Goal: Task Accomplishment & Management: Use online tool/utility

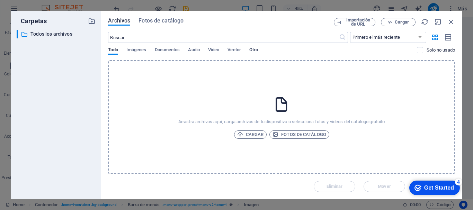
click at [258, 53] on span "Otro" at bounding box center [253, 51] width 9 height 10
click at [258, 52] on span "Otro" at bounding box center [253, 51] width 9 height 10
click at [140, 48] on span "Imágenes" at bounding box center [136, 51] width 20 height 10
click at [246, 133] on span "Cargar" at bounding box center [250, 134] width 27 height 8
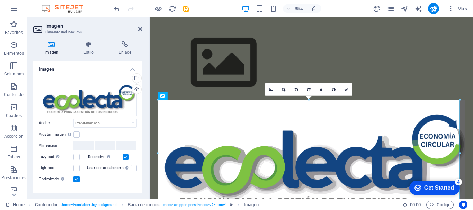
click at [429, 189] on div "Get Started" at bounding box center [439, 188] width 30 height 6
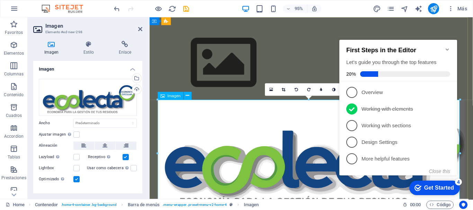
click at [225, 118] on figure at bounding box center [319, 161] width 323 height 115
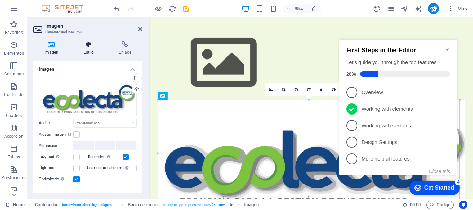
click at [88, 47] on icon at bounding box center [88, 44] width 33 height 7
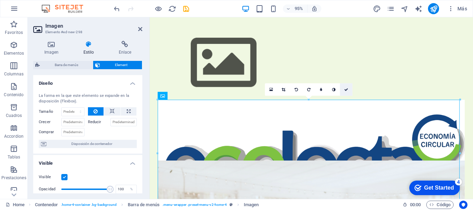
click at [345, 91] on icon at bounding box center [346, 90] width 4 height 4
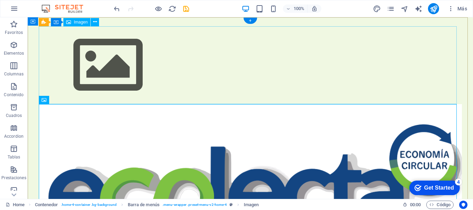
click at [252, 70] on figure at bounding box center [250, 65] width 423 height 78
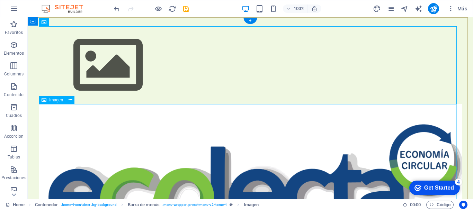
click at [178, 127] on figure at bounding box center [250, 179] width 423 height 150
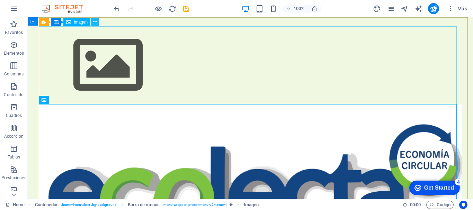
click at [98, 21] on button at bounding box center [95, 22] width 8 height 8
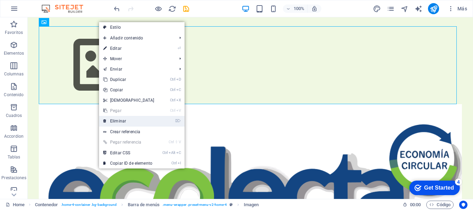
click at [121, 121] on link "⌦ Eliminar" at bounding box center [129, 121] width 60 height 10
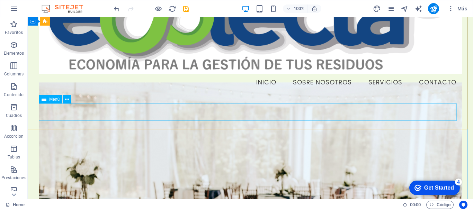
scroll to position [69, 0]
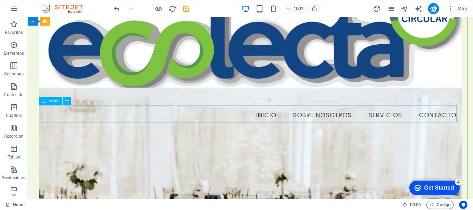
click at [257, 115] on nav "Inicio Sobre Nosotros Servicios Contacto" at bounding box center [250, 115] width 423 height 17
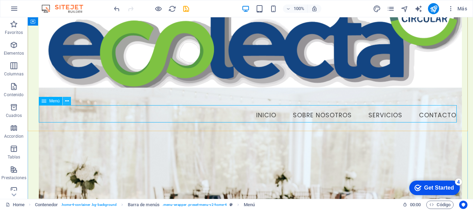
click at [68, 103] on icon at bounding box center [67, 101] width 4 height 7
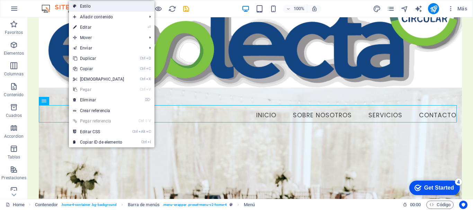
click at [85, 5] on link "Estilo" at bounding box center [111, 6] width 85 height 10
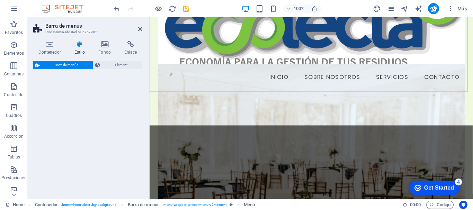
select select "vw"
select select "rem"
select select "vw"
select select "preset-menu-v2-home-4"
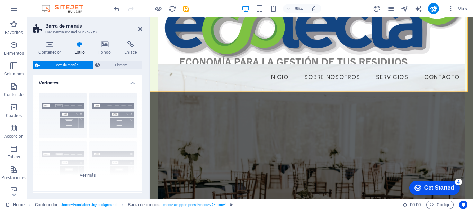
scroll to position [0, 0]
click at [108, 65] on span "Element" at bounding box center [121, 65] width 38 height 8
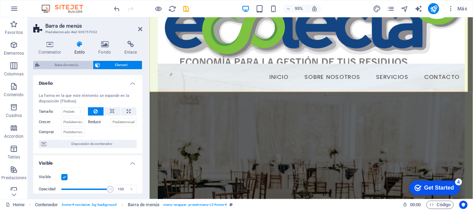
click at [61, 64] on span "Barra de menús" at bounding box center [66, 65] width 49 height 8
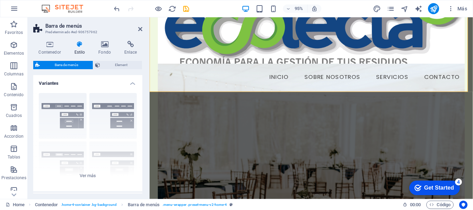
click at [80, 46] on icon at bounding box center [79, 44] width 21 height 7
click at [70, 113] on div "Borde Centrado Predeterminado Fijo Loki Desencadenador Ancho XXL" at bounding box center [87, 140] width 109 height 104
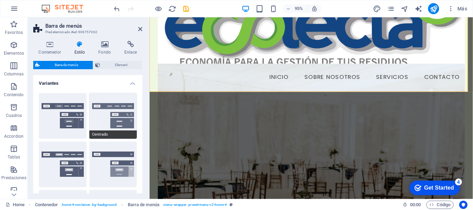
click at [109, 106] on button "Centrado" at bounding box center [113, 116] width 48 height 46
type input "1"
select select "rem"
type input "1"
select select "rem"
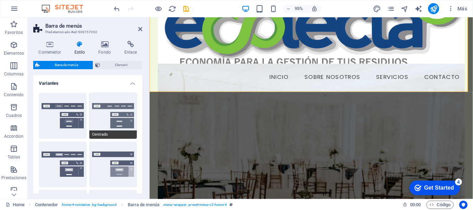
type input "1"
select select "rem"
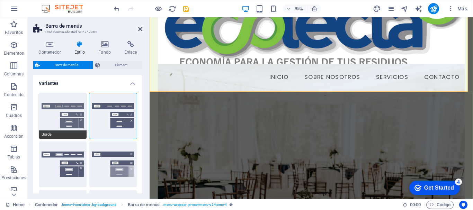
click at [75, 107] on button "Borde" at bounding box center [63, 116] width 48 height 46
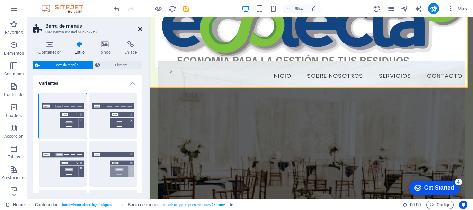
click at [139, 29] on icon at bounding box center [140, 29] width 4 height 6
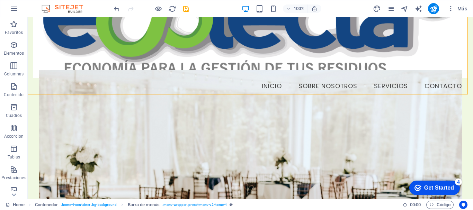
scroll to position [104, 0]
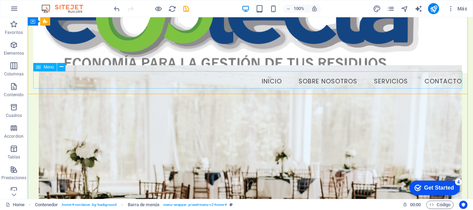
click at [267, 79] on nav "Inicio Sobre Nosotros Servicios Contacto" at bounding box center [250, 81] width 434 height 17
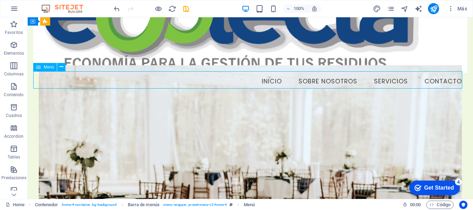
click at [273, 82] on nav "Inicio Sobre Nosotros Servicios Contacto" at bounding box center [250, 81] width 434 height 17
click at [64, 69] on button at bounding box center [61, 67] width 8 height 8
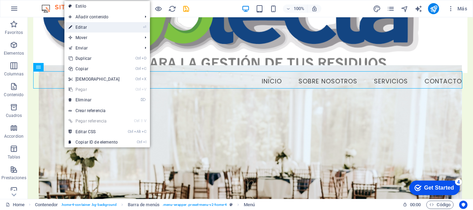
click at [102, 26] on link "⏎ Editar" at bounding box center [94, 27] width 60 height 10
select select
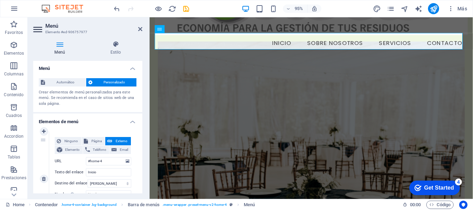
scroll to position [0, 0]
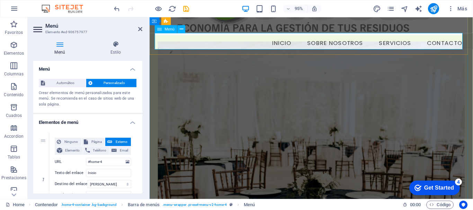
click at [283, 43] on nav "Inicio Sobre Nosotros Servicios Contacto" at bounding box center [319, 44] width 329 height 17
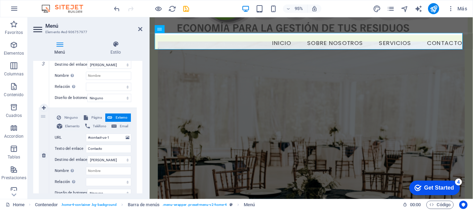
scroll to position [343, 0]
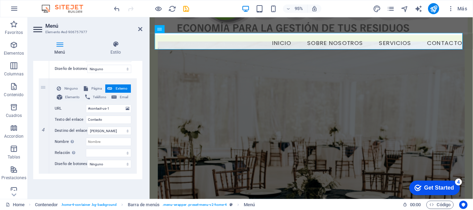
click at [141, 22] on header "Menú Elemento #ed-906757977" at bounding box center [87, 26] width 109 height 18
click at [141, 29] on icon at bounding box center [140, 29] width 4 height 6
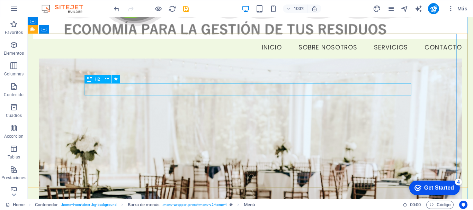
scroll to position [173, 0]
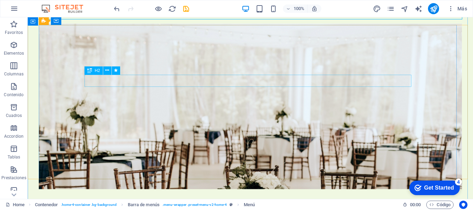
click at [98, 70] on span "H2" at bounding box center [97, 71] width 5 height 4
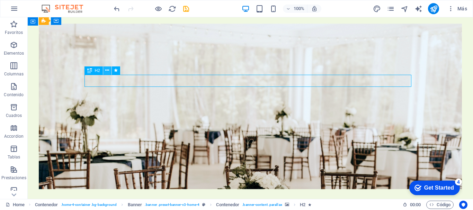
click at [107, 72] on icon at bounding box center [107, 70] width 4 height 7
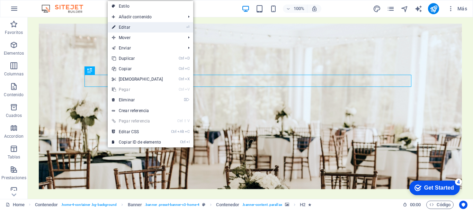
click at [141, 24] on link "⏎ Editar" at bounding box center [138, 27] width 60 height 10
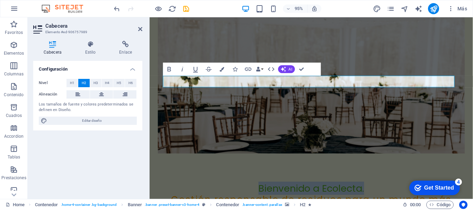
scroll to position [136, 0]
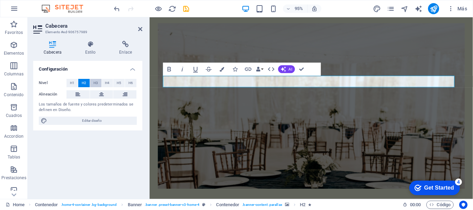
click at [96, 84] on span "H3" at bounding box center [95, 83] width 4 height 8
click at [107, 84] on span "H4" at bounding box center [107, 83] width 4 height 8
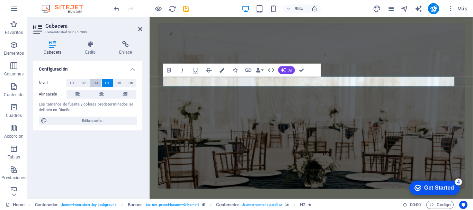
click at [97, 84] on span "H3" at bounding box center [95, 83] width 4 height 8
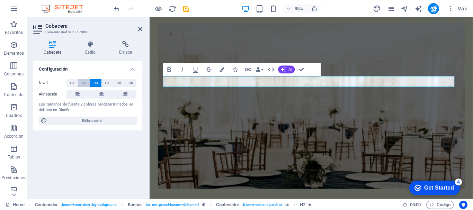
click at [84, 84] on span "H2" at bounding box center [84, 83] width 4 height 8
click at [73, 84] on span "H1" at bounding box center [72, 83] width 4 height 8
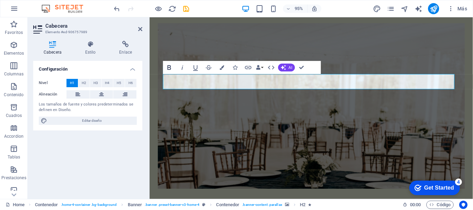
click at [171, 70] on icon "button" at bounding box center [169, 68] width 8 height 8
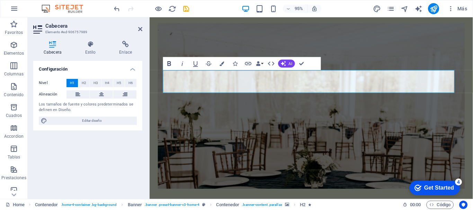
click at [164, 62] on button "Bold" at bounding box center [169, 63] width 12 height 13
click at [167, 64] on icon "button" at bounding box center [168, 64] width 3 height 4
click at [183, 64] on icon "button" at bounding box center [182, 64] width 8 height 8
click at [194, 65] on icon "button" at bounding box center [195, 65] width 4 height 6
click at [203, 65] on button "Strikethrough" at bounding box center [208, 63] width 12 height 13
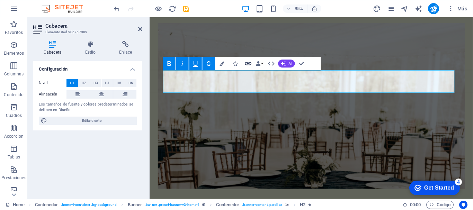
click at [248, 63] on icon "button" at bounding box center [248, 64] width 8 height 8
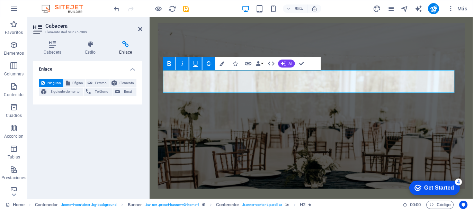
click at [203, 64] on button "Strikethrough" at bounding box center [208, 63] width 12 height 13
click at [196, 65] on icon "button" at bounding box center [195, 64] width 8 height 8
click at [183, 65] on icon "button" at bounding box center [182, 64] width 8 height 8
drag, startPoint x: 244, startPoint y: 88, endPoint x: 397, endPoint y: 83, distance: 153.4
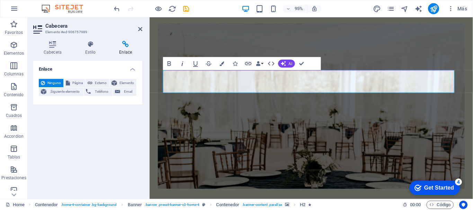
click at [184, 64] on icon "button" at bounding box center [182, 64] width 8 height 8
click at [169, 63] on icon "button" at bounding box center [169, 64] width 8 height 8
click at [220, 63] on icon "button" at bounding box center [221, 64] width 4 height 4
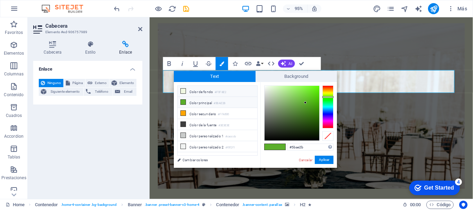
click at [193, 93] on li "Color de fondo #F0F8E2" at bounding box center [218, 91] width 80 height 11
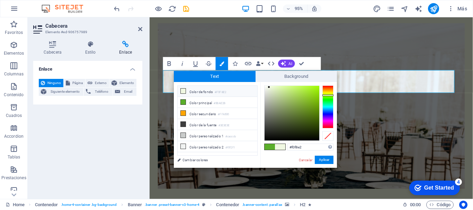
click at [201, 94] on li "Color de fondo #F0F8E2" at bounding box center [218, 91] width 80 height 11
click at [193, 90] on li "Color de fondo #F0F8E2" at bounding box center [218, 91] width 80 height 11
click at [201, 102] on li "Color principal #5BAE2B" at bounding box center [218, 102] width 80 height 11
type input "#5bae2b"
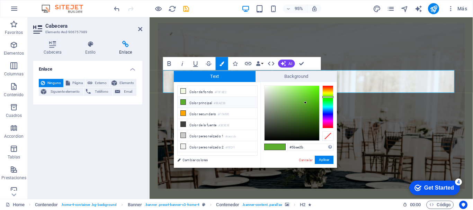
click at [265, 145] on span at bounding box center [269, 147] width 10 height 6
click at [182, 102] on icon at bounding box center [183, 102] width 5 height 5
click at [225, 105] on small "#5BAE2B" at bounding box center [220, 103] width 12 height 5
click at [277, 147] on span at bounding box center [280, 147] width 10 height 6
click at [186, 161] on link "Cambiar colores" at bounding box center [214, 160] width 80 height 9
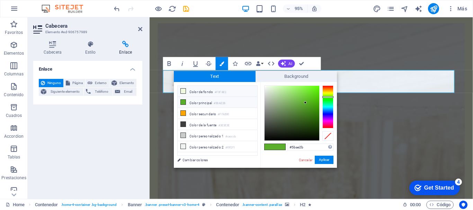
select select "px"
select select "200"
select select "px"
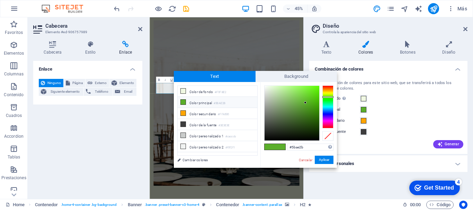
scroll to position [136, 0]
drag, startPoint x: 262, startPoint y: 162, endPoint x: 233, endPoint y: 163, distance: 29.4
click at [233, 163] on div "less Color de fondo #F0F8E2 Color principal #5BAE2B Color secundario #FFA500 Co…" at bounding box center [255, 125] width 163 height 86
drag, startPoint x: 237, startPoint y: 165, endPoint x: 231, endPoint y: 165, distance: 5.9
click at [231, 165] on div "less Color de fondo #F0F8E2 Color principal #5BAE2B Color secundario #FFA500 Co…" at bounding box center [255, 125] width 163 height 86
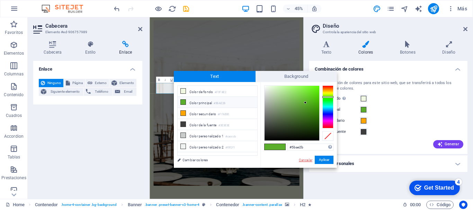
click at [303, 162] on link "Cancelar" at bounding box center [305, 159] width 15 height 5
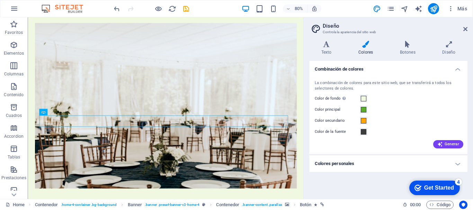
scroll to position [137, 0]
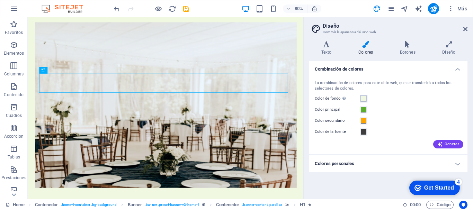
click at [364, 99] on span at bounding box center [364, 99] width 6 height 6
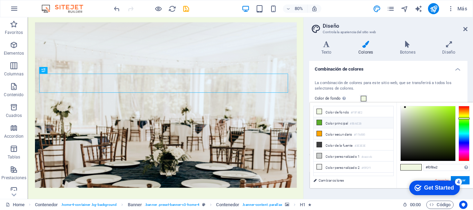
click at [344, 123] on li "Color principal #5BAE2B" at bounding box center [354, 122] width 80 height 11
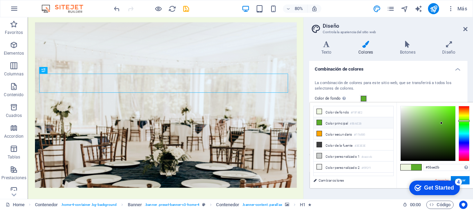
click at [334, 125] on li "Color principal #5BAE2B" at bounding box center [354, 122] width 80 height 11
click at [331, 125] on li "Color principal #5BAE2B" at bounding box center [354, 122] width 80 height 11
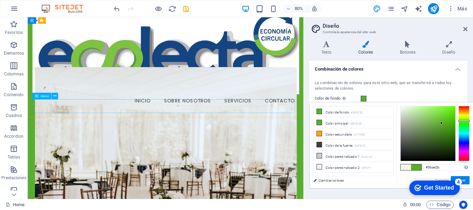
scroll to position [0, 0]
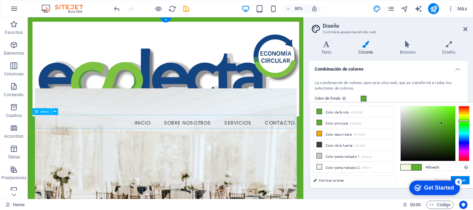
click at [261, 149] on nav "Inicio Sobre Nosotros Servicios Contacto" at bounding box center [199, 149] width 333 height 17
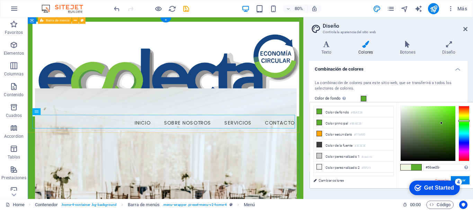
click at [275, 158] on div "Menu Inicio Sobre Nosotros Servicios Contacto" at bounding box center [200, 90] width 344 height 147
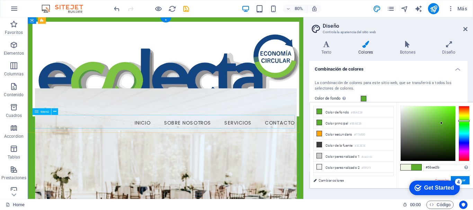
click at [321, 155] on nav "Inicio Sobre Nosotros Servicios Contacto" at bounding box center [199, 149] width 333 height 17
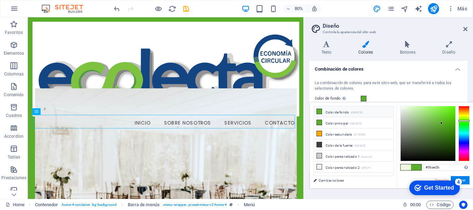
click at [332, 113] on li "Color de fondo #5BAE2B" at bounding box center [354, 111] width 80 height 11
click at [405, 166] on span at bounding box center [405, 167] width 10 height 6
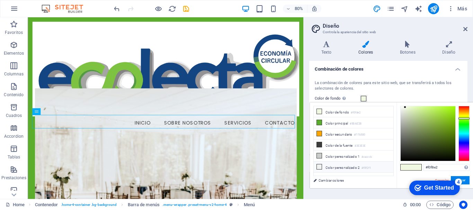
click at [320, 164] on icon at bounding box center [319, 166] width 5 height 5
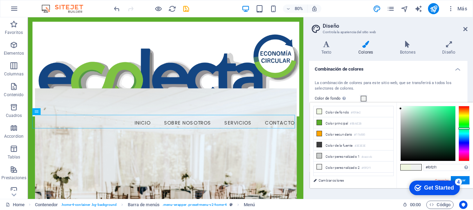
click at [338, 114] on li "Color de fondo #f0f8e2" at bounding box center [354, 111] width 80 height 11
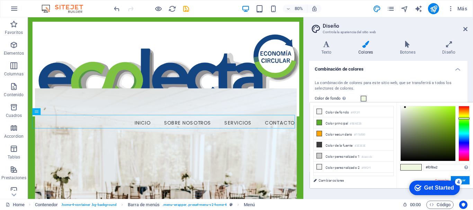
click at [336, 113] on li "Color de fondo #f0f2f1" at bounding box center [354, 111] width 80 height 11
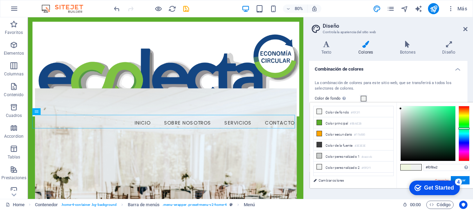
type input "#f0f2f1"
click at [469, 180] on button "Aplicar" at bounding box center [460, 180] width 19 height 8
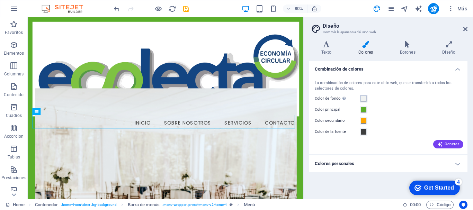
click at [363, 99] on span at bounding box center [364, 99] width 6 height 6
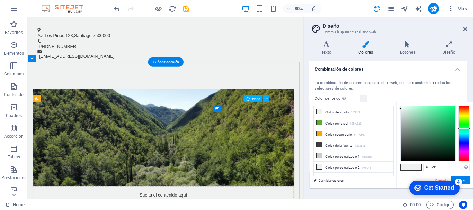
scroll to position [484, 0]
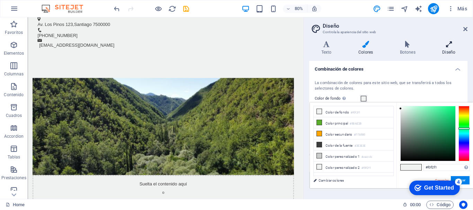
click at [446, 47] on icon at bounding box center [448, 44] width 37 height 7
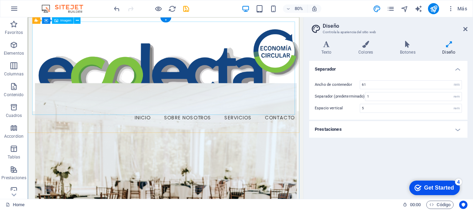
scroll to position [0, 0]
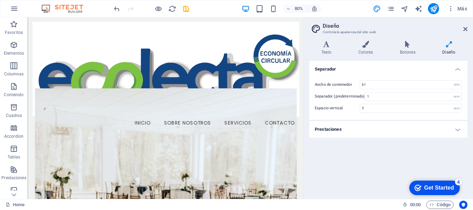
click at [465, 32] on header "Diseño Controla la apariencia del sitio web" at bounding box center [388, 26] width 157 height 18
click at [465, 31] on icon at bounding box center [465, 29] width 4 height 6
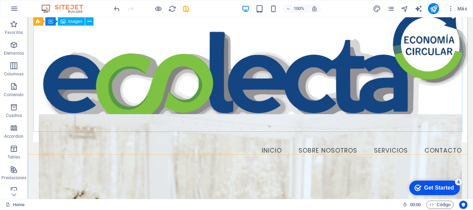
scroll to position [69, 0]
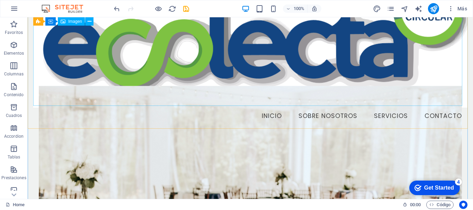
click at [317, 85] on figure at bounding box center [250, 31] width 434 height 154
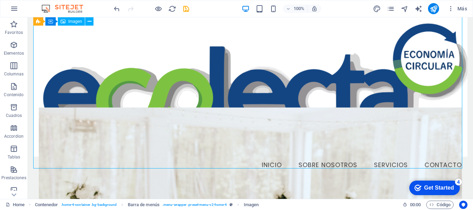
scroll to position [0, 0]
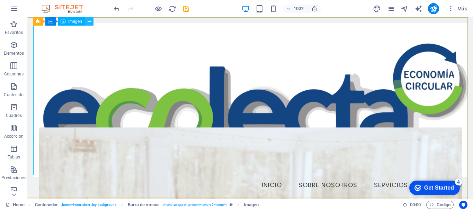
click at [90, 24] on icon at bounding box center [90, 21] width 4 height 7
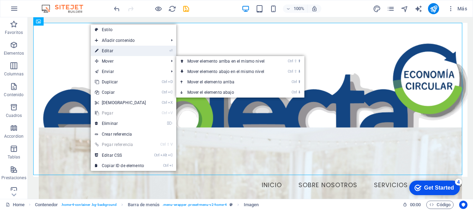
click at [110, 51] on link "⏎ Editar" at bounding box center [121, 51] width 60 height 10
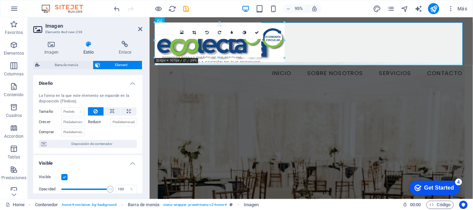
drag, startPoint x: 462, startPoint y: 22, endPoint x: 225, endPoint y: 92, distance: 247.1
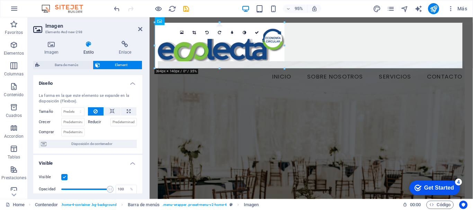
click at [334, 115] on figure at bounding box center [319, 150] width 323 height 174
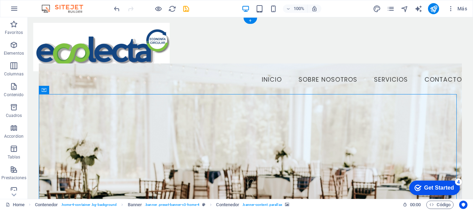
drag, startPoint x: 236, startPoint y: 95, endPoint x: 234, endPoint y: 90, distance: 5.3
click at [236, 95] on figure at bounding box center [250, 145] width 423 height 165
click at [234, 76] on nav "Inicio Sobre Nosotros Servicios Contacto" at bounding box center [250, 79] width 434 height 17
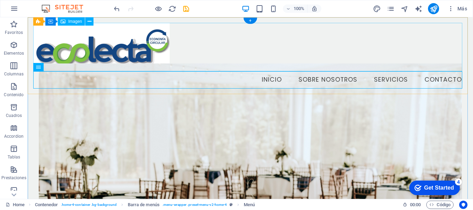
click at [243, 54] on figure at bounding box center [250, 47] width 434 height 48
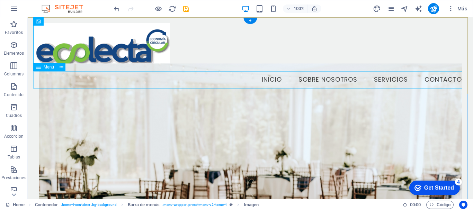
click at [203, 78] on nav "Inicio Sobre Nosotros Servicios Contacto" at bounding box center [250, 79] width 434 height 17
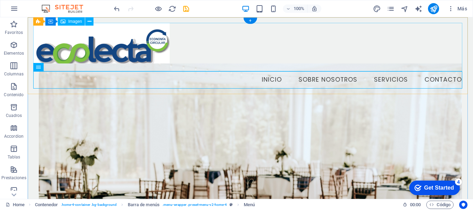
click at [229, 53] on figure at bounding box center [250, 47] width 434 height 48
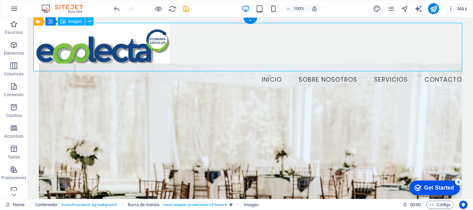
click at [218, 36] on figure at bounding box center [250, 47] width 434 height 48
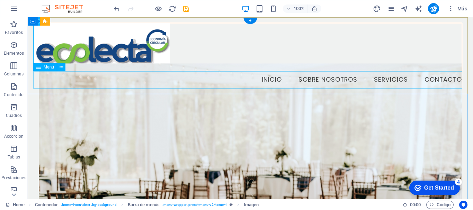
click at [192, 78] on nav "Inicio Sobre Nosotros Servicios Contacto" at bounding box center [250, 79] width 434 height 17
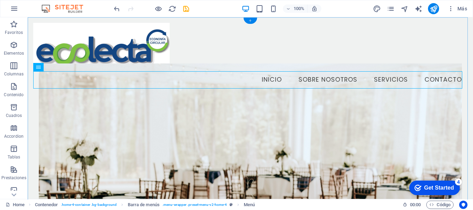
drag, startPoint x: 251, startPoint y: 20, endPoint x: 148, endPoint y: 73, distance: 116.4
click at [251, 20] on div "+" at bounding box center [249, 21] width 13 height 6
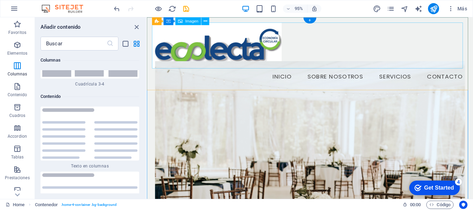
click at [357, 46] on figure at bounding box center [318, 47] width 332 height 48
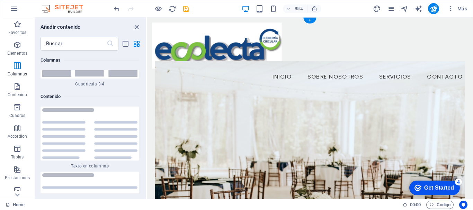
click at [304, 119] on figure at bounding box center [318, 150] width 326 height 174
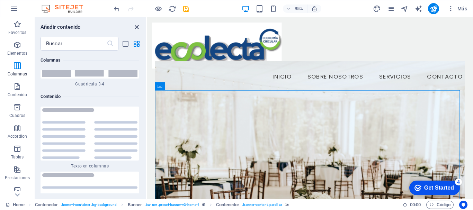
click at [137, 29] on icon "close panel" at bounding box center [137, 27] width 8 height 8
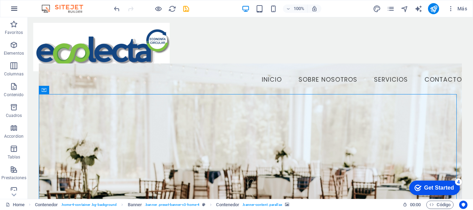
click at [9, 6] on button "button" at bounding box center [14, 8] width 17 height 17
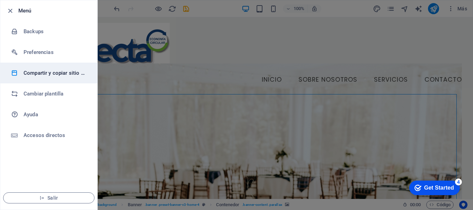
click at [77, 75] on h6 "Compartir y copiar sitio web" at bounding box center [56, 73] width 64 height 8
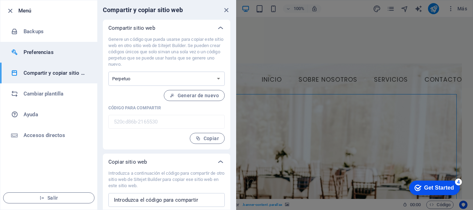
click at [39, 54] on h6 "Preferencias" at bounding box center [56, 52] width 64 height 8
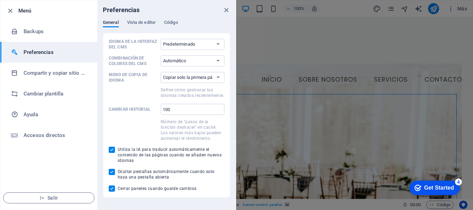
click at [224, 7] on icon "close" at bounding box center [226, 10] width 8 height 8
